Goal: Check status: Check status

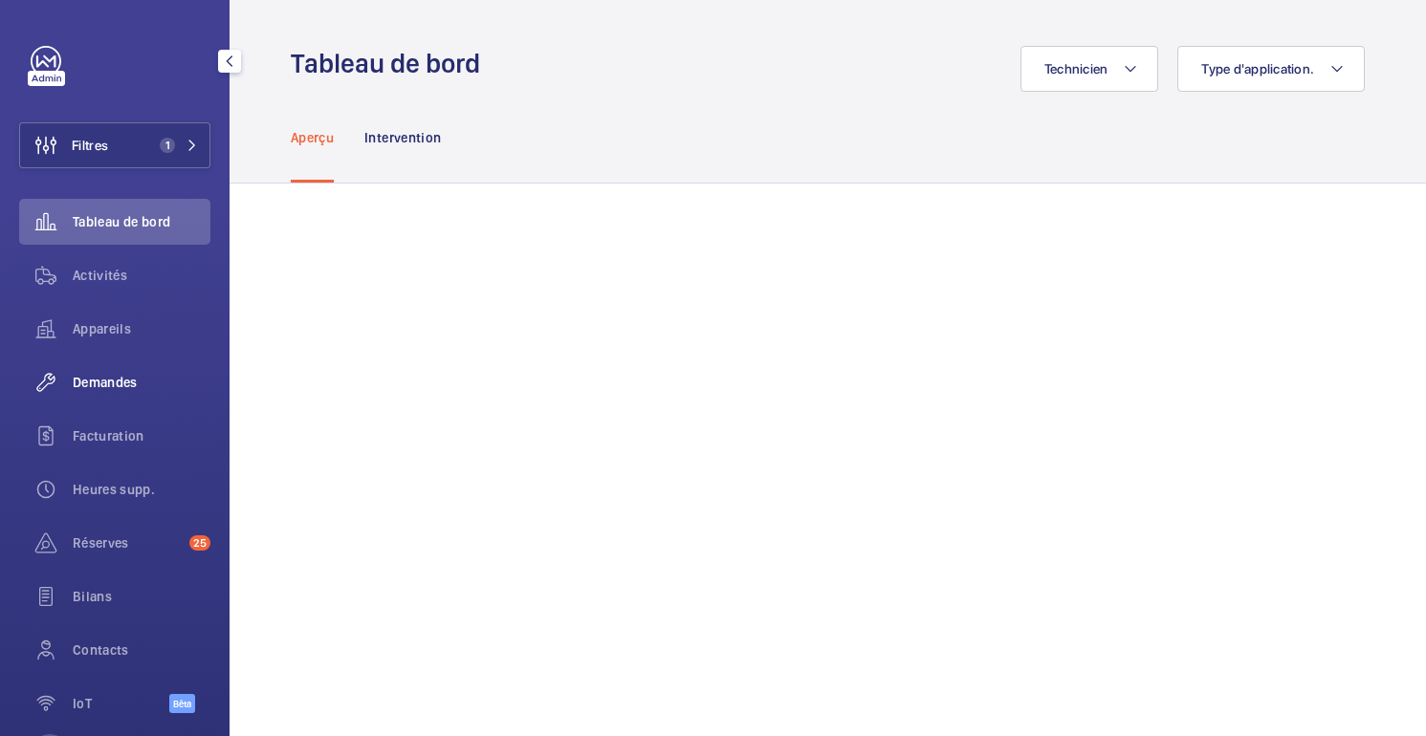
click at [77, 393] on div "Demandes" at bounding box center [114, 383] width 191 height 46
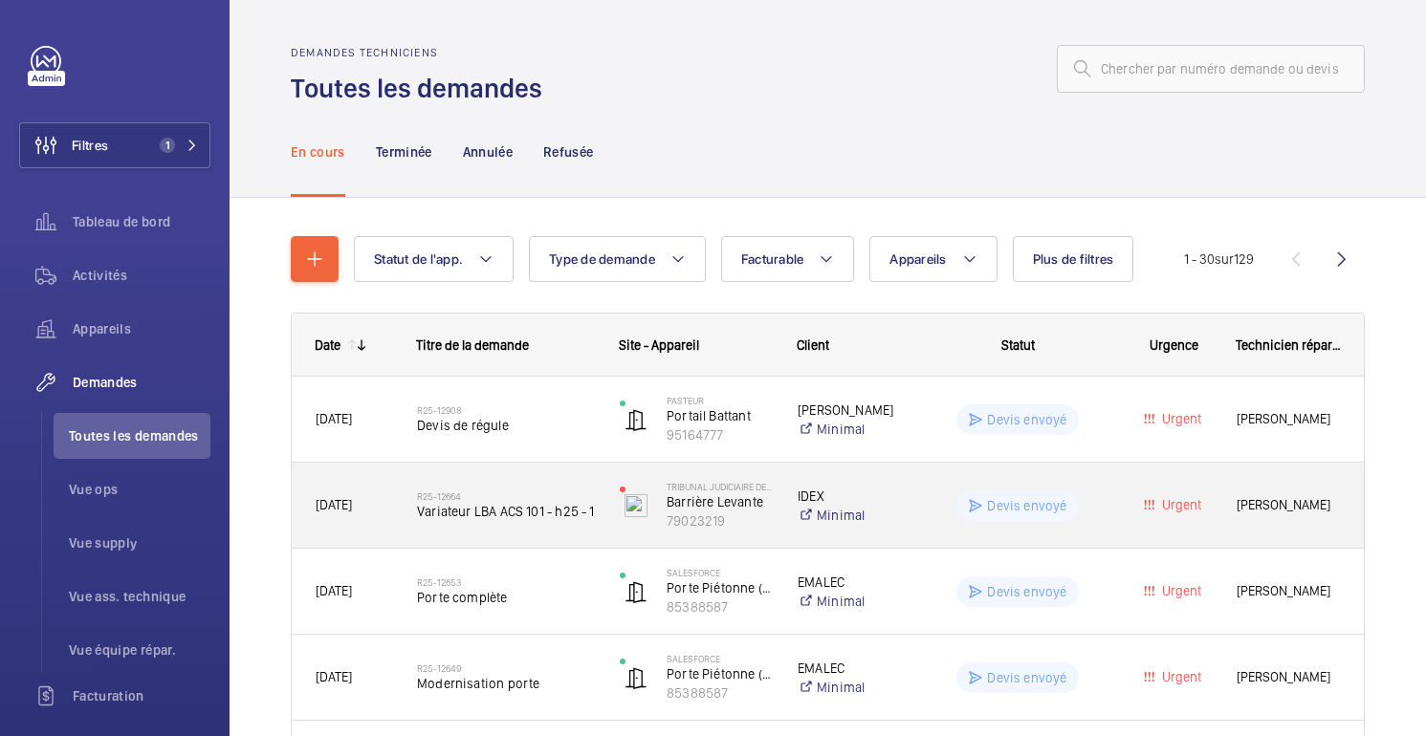
click at [581, 492] on h2 "R25-12664" at bounding box center [506, 496] width 178 height 11
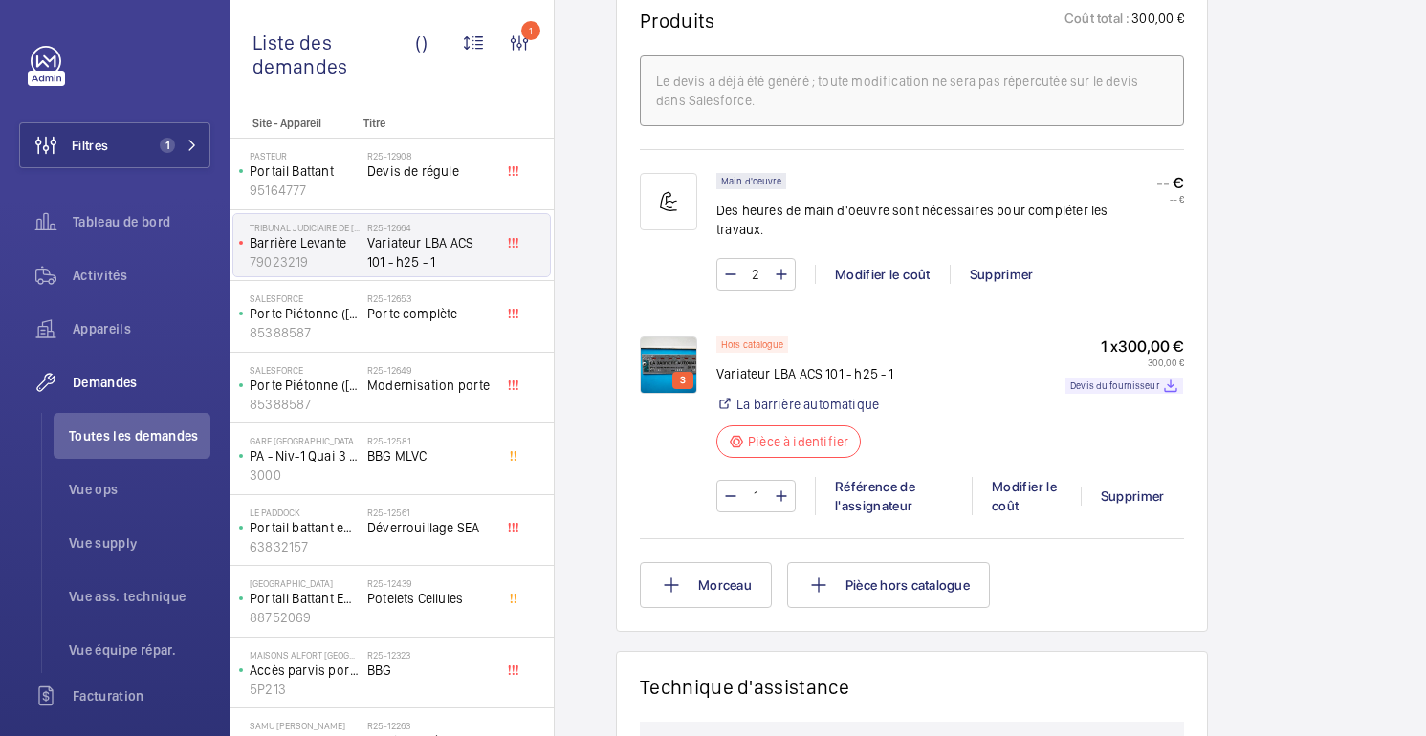
scroll to position [1211, 0]
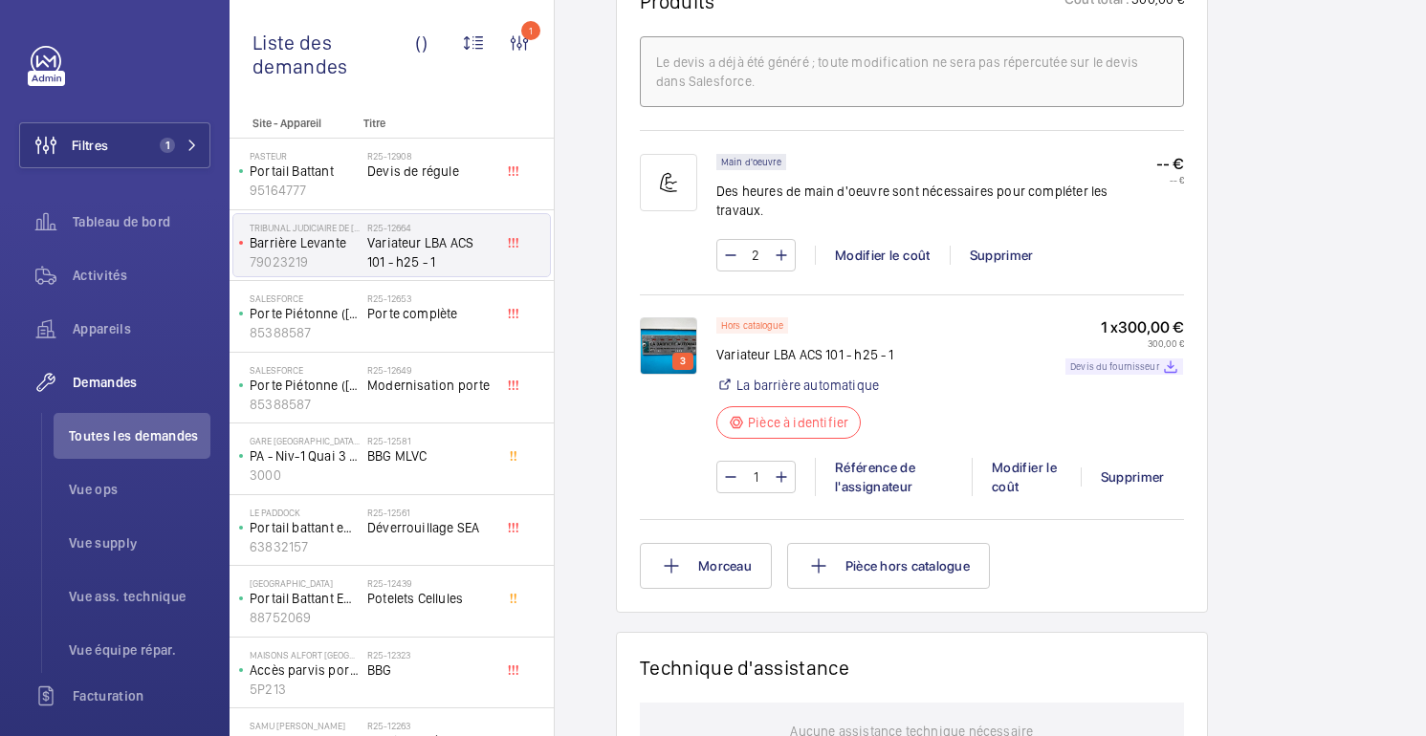
click at [1107, 370] on font "Devis du fournisseur" at bounding box center [1114, 366] width 89 height 11
click at [753, 354] on font "Variateur LBA ACS 101 - h25 - 1" at bounding box center [805, 354] width 178 height 15
copy div "Variateur LBA ACS 101 - h25 - 1"
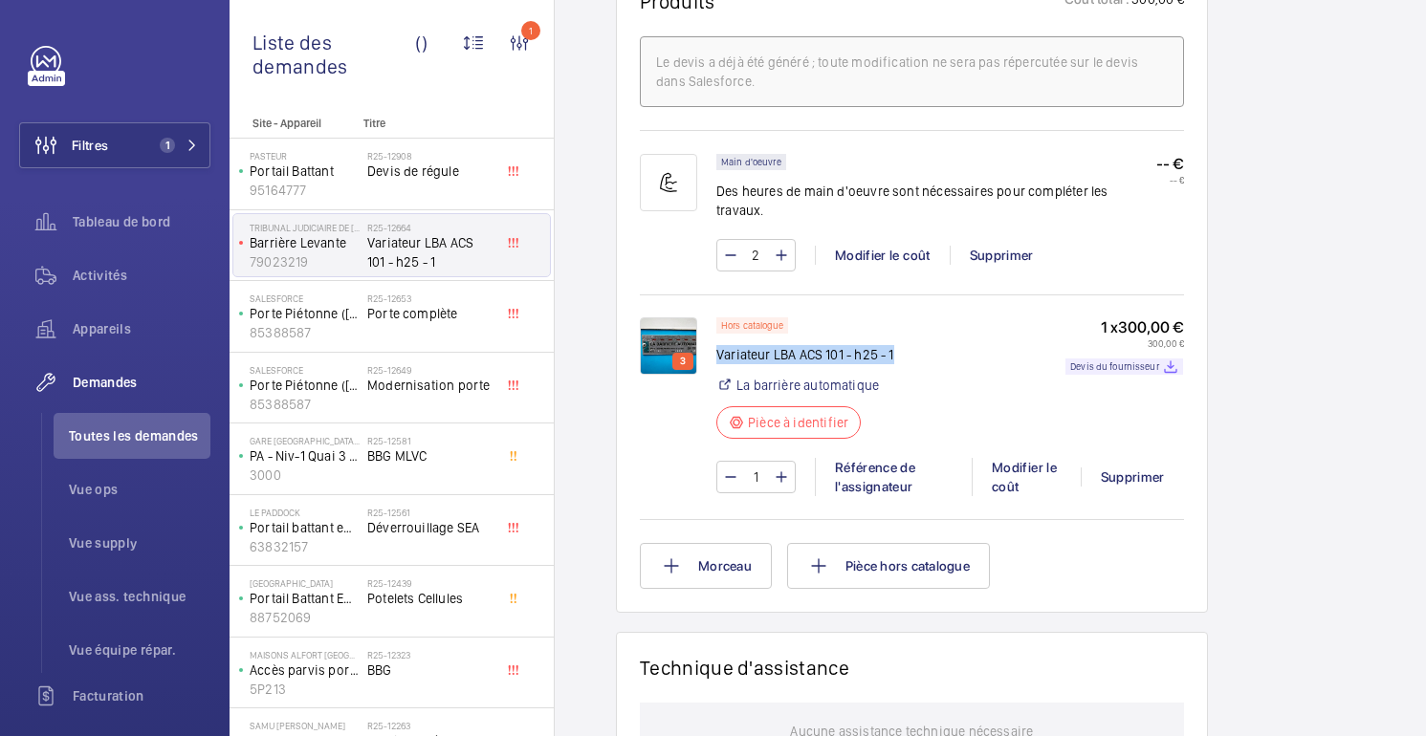
click at [664, 322] on img at bounding box center [668, 346] width 57 height 57
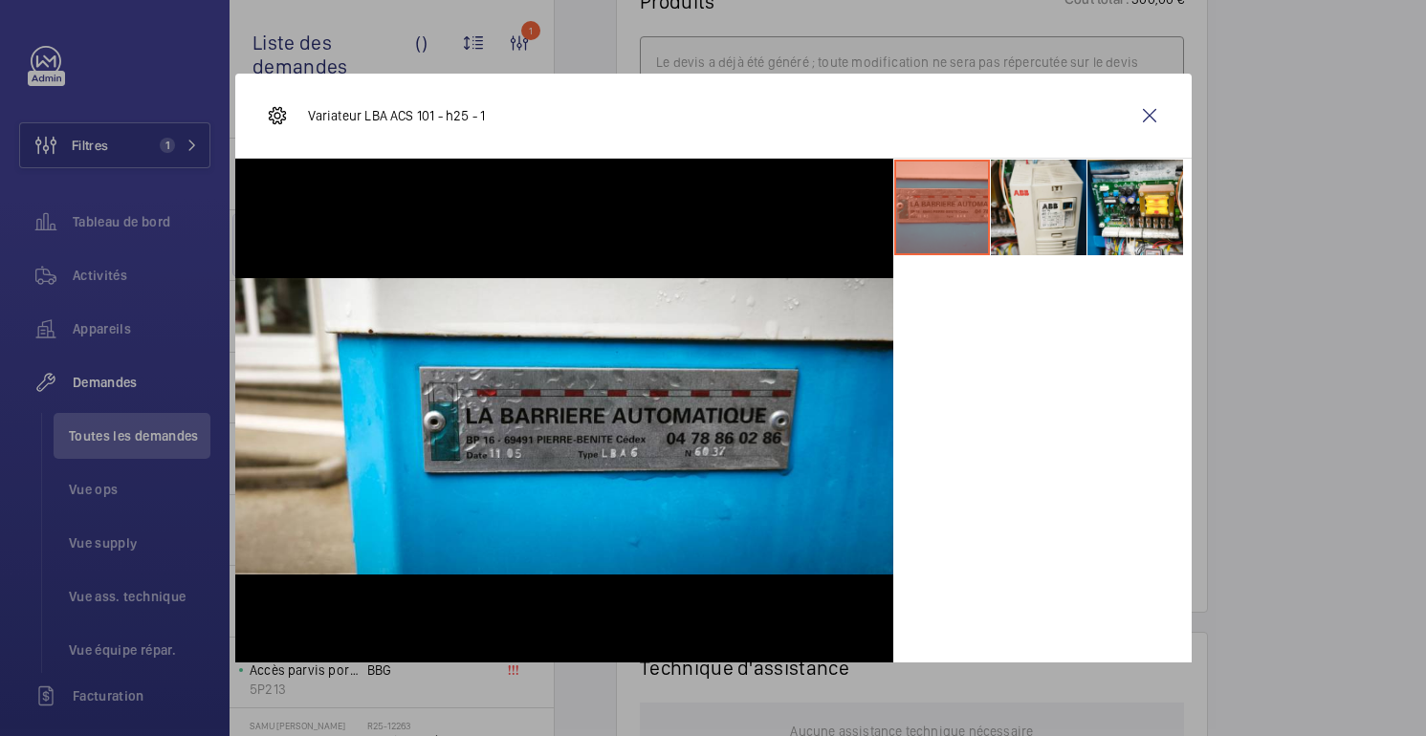
click at [1061, 214] on li at bounding box center [1039, 208] width 96 height 96
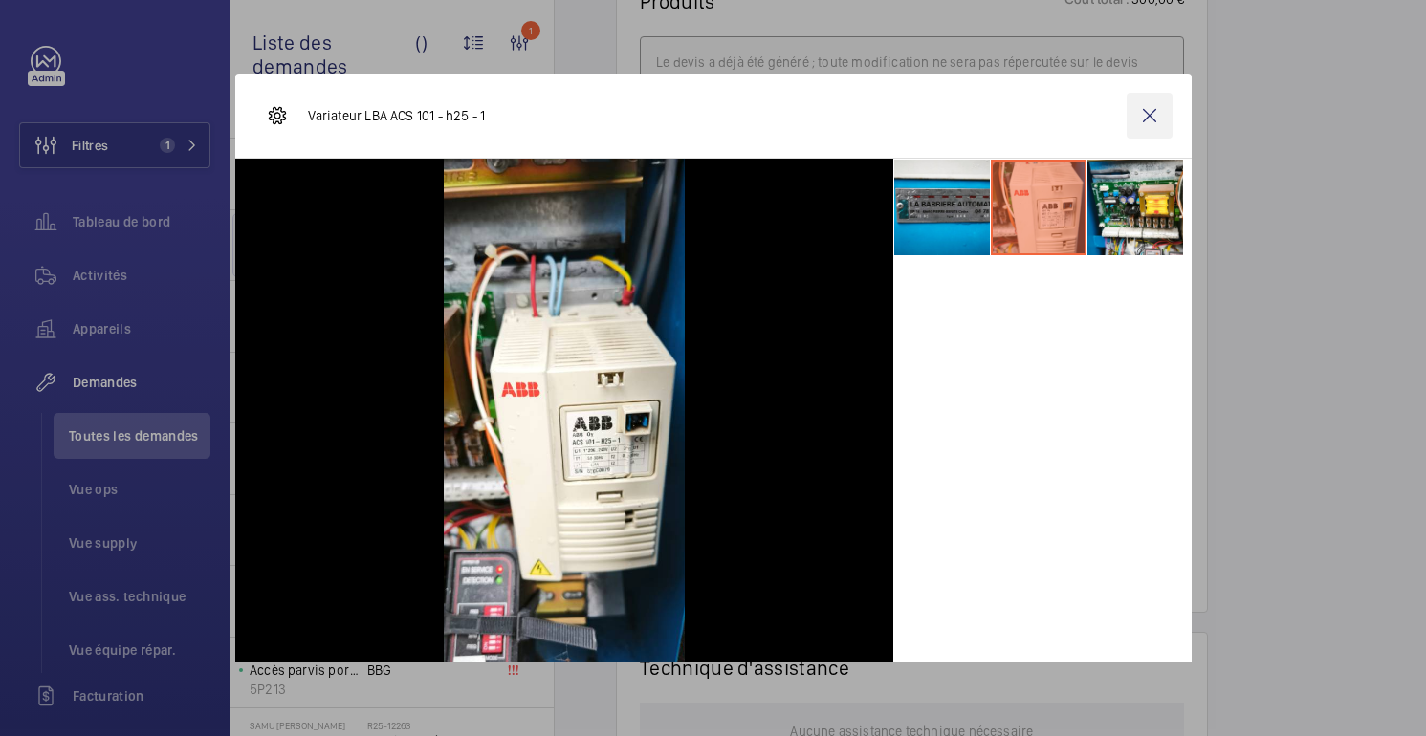
click at [1147, 113] on wm-front-icon-button at bounding box center [1150, 116] width 46 height 46
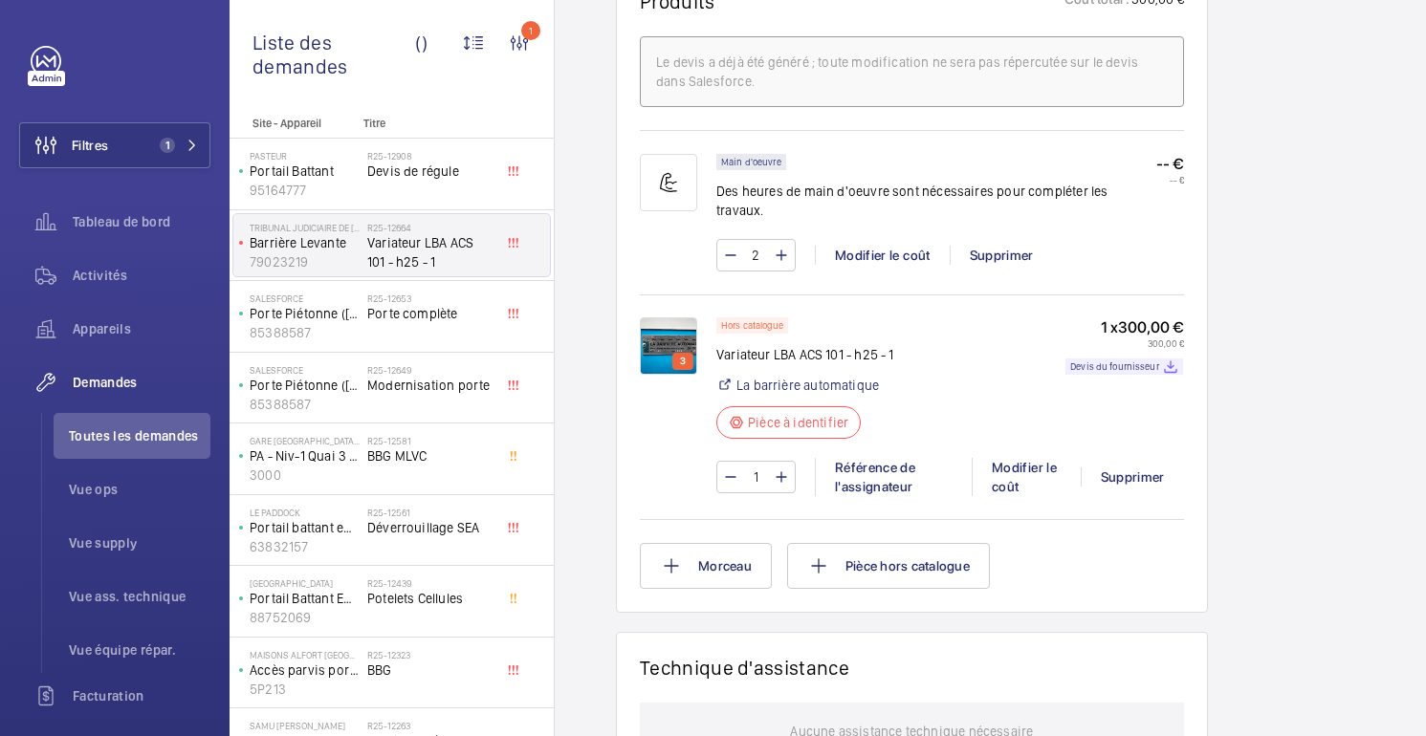
click at [1306, 200] on div "[GEOGRAPHIC_DATA] 79023219 Voir les dernières visites TRIBUNAL JUDICIAIRE DE [G…" at bounding box center [1309, 149] width 165 height 2347
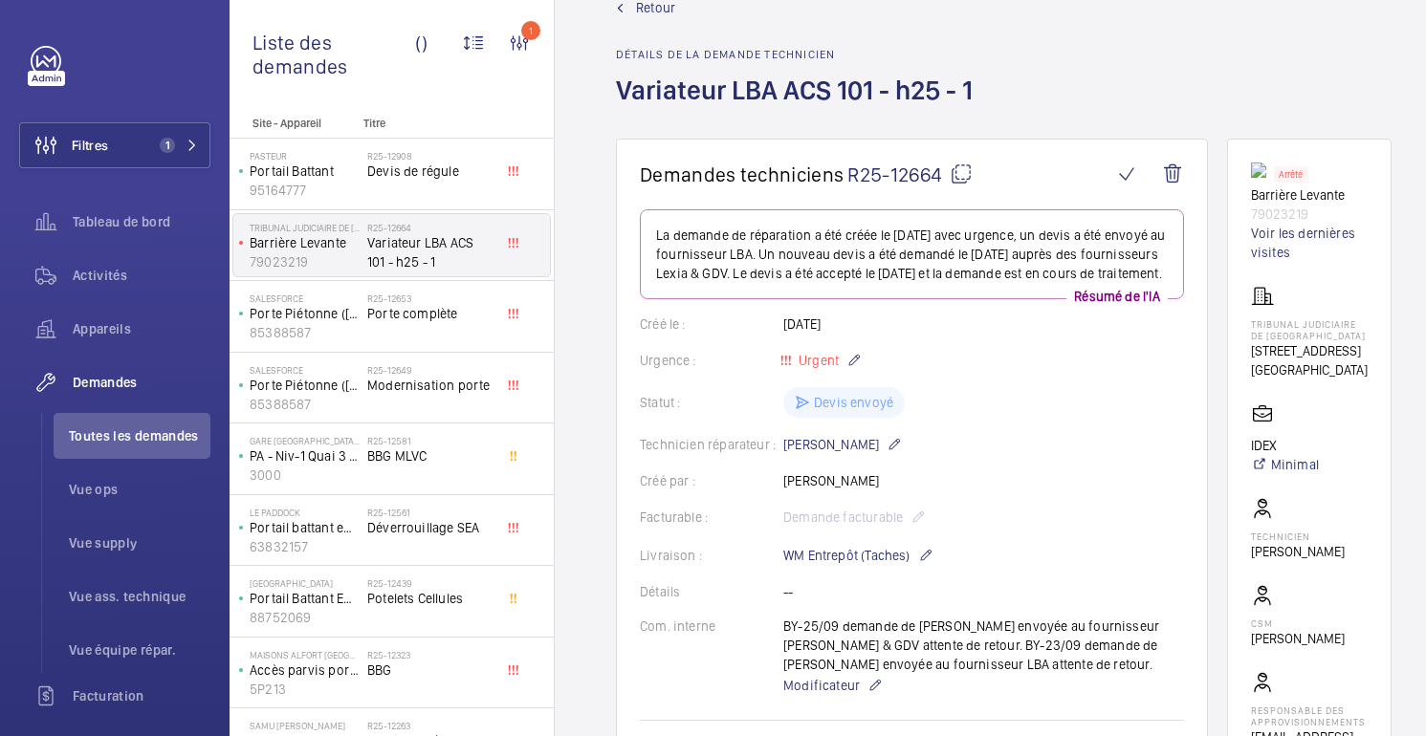
scroll to position [0, 0]
